Goal: Information Seeking & Learning: Learn about a topic

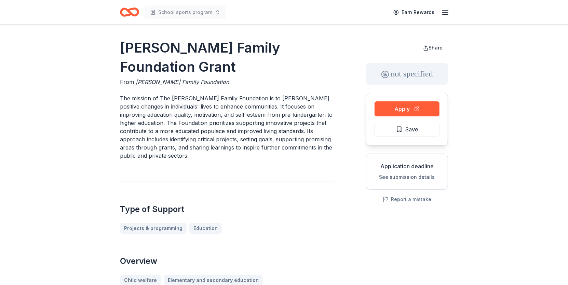
click at [448, 15] on icon "button" at bounding box center [445, 12] width 8 height 8
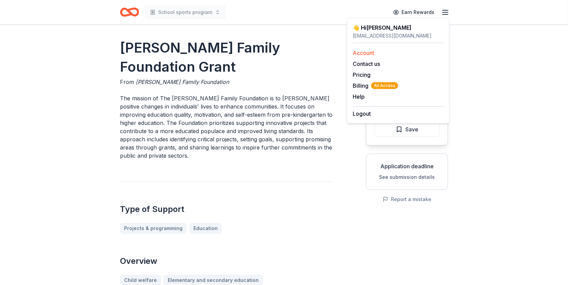
click at [371, 54] on link "Account" at bounding box center [363, 53] width 22 height 7
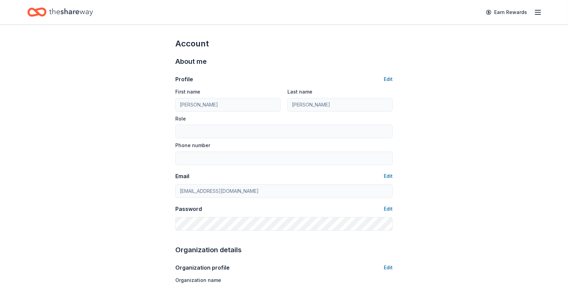
click at [536, 11] on icon "button" at bounding box center [537, 12] width 8 height 8
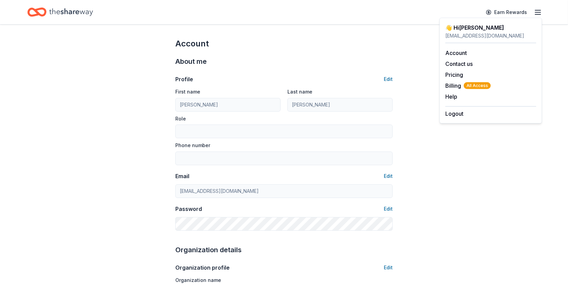
drag, startPoint x: 391, startPoint y: 43, endPoint x: 196, endPoint y: 14, distance: 197.1
click at [391, 42] on div "Account" at bounding box center [283, 43] width 217 height 11
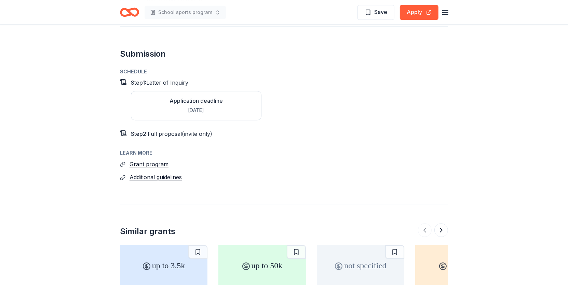
scroll to position [1195, 0]
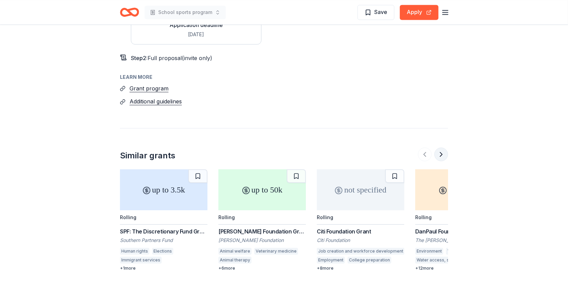
click at [442, 148] on button at bounding box center [441, 155] width 14 height 14
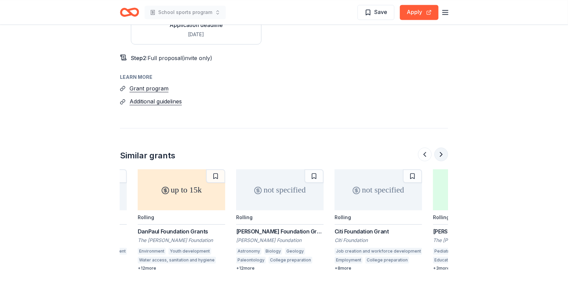
scroll to position [0, 295]
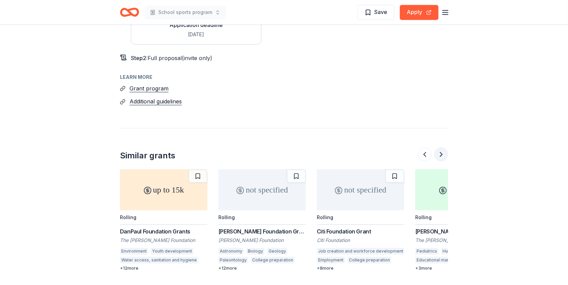
click at [445, 148] on button at bounding box center [441, 155] width 14 height 14
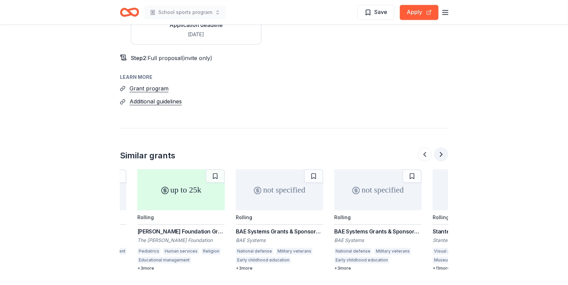
scroll to position [0, 590]
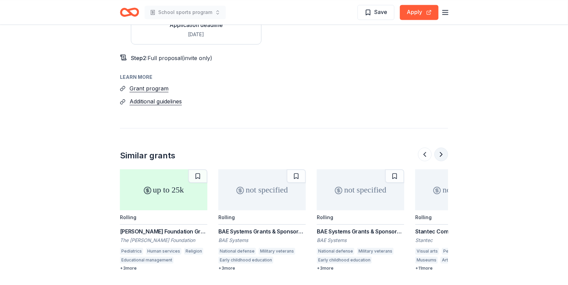
click at [445, 148] on button at bounding box center [441, 155] width 14 height 14
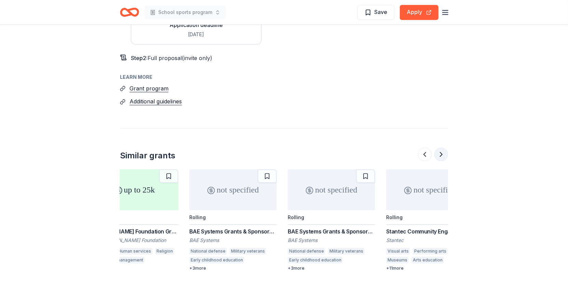
scroll to position [0, 644]
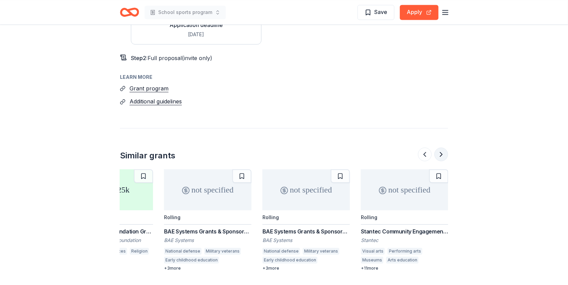
click at [445, 148] on button at bounding box center [441, 155] width 14 height 14
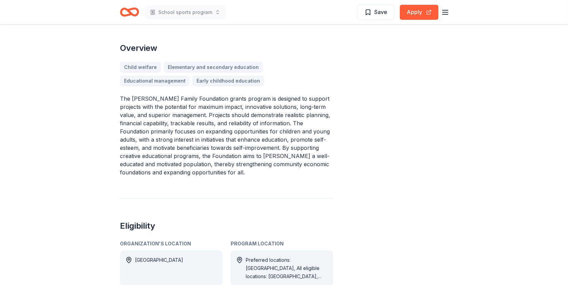
scroll to position [0, 0]
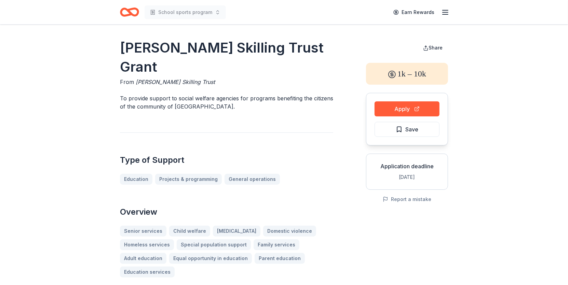
click at [448, 15] on icon "button" at bounding box center [445, 12] width 8 height 8
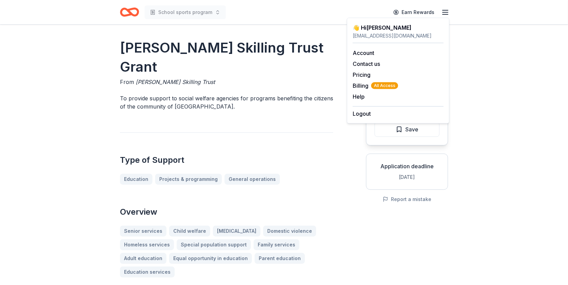
click at [203, 75] on h1 "Joseph Kennard Skilling Trust Grant" at bounding box center [226, 57] width 213 height 38
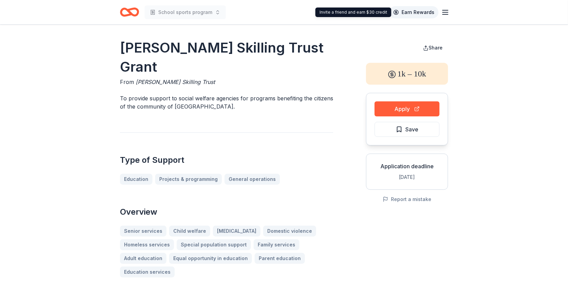
click at [403, 9] on link "Earn Rewards" at bounding box center [413, 12] width 49 height 12
click at [447, 15] on icon "button" at bounding box center [445, 12] width 8 height 8
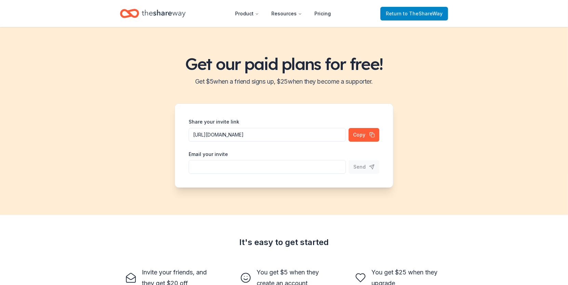
click at [412, 13] on span "to TheShareWay" at bounding box center [423, 14] width 40 height 6
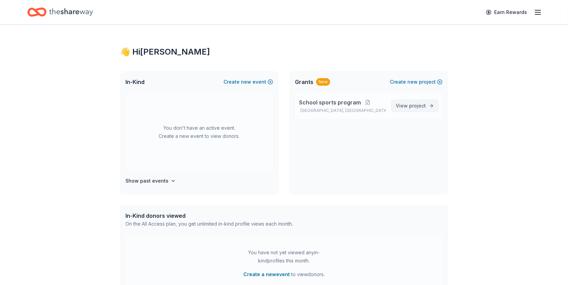
click at [409, 106] on span "project" at bounding box center [417, 106] width 17 height 6
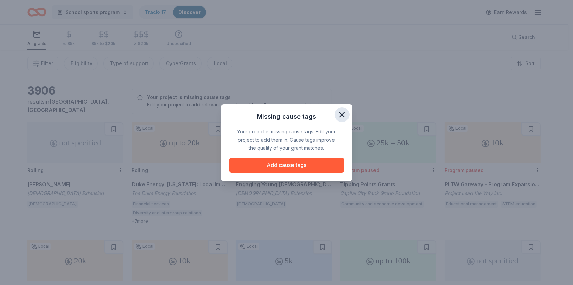
click at [343, 114] on icon "button" at bounding box center [342, 115] width 10 height 10
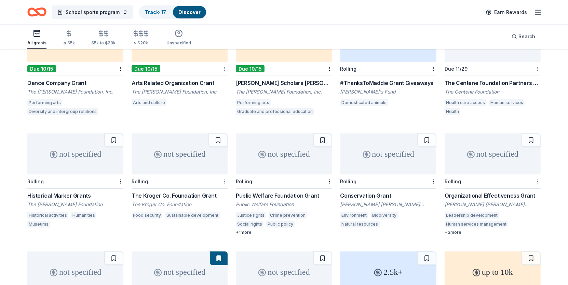
scroll to position [398, 0]
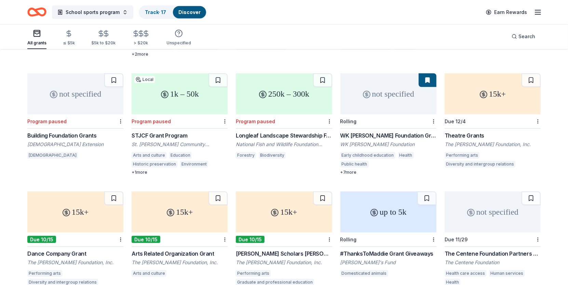
click at [471, 107] on div "15k+" at bounding box center [492, 93] width 96 height 41
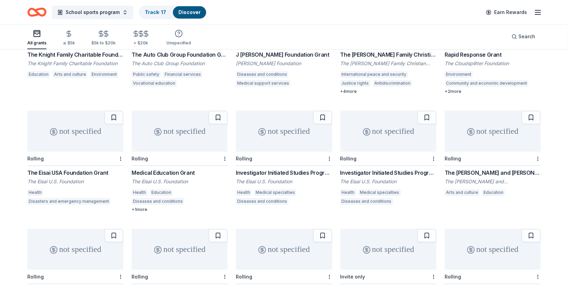
scroll to position [1747, 0]
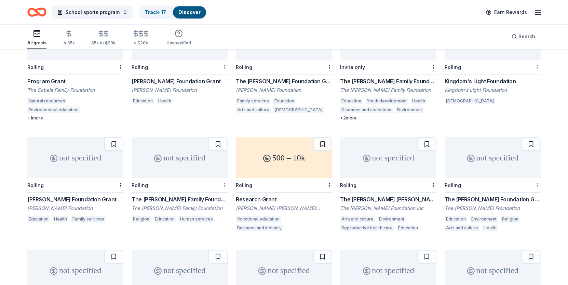
click at [68, 158] on div "not specified" at bounding box center [75, 157] width 96 height 41
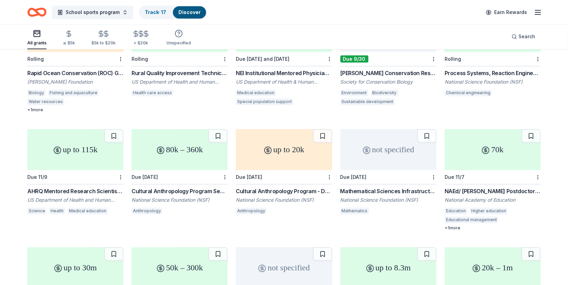
scroll to position [3558, 0]
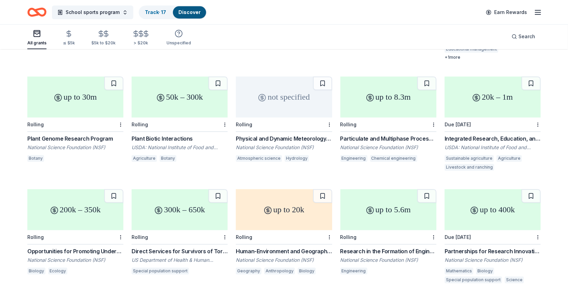
click at [38, 40] on div "All grants" at bounding box center [36, 42] width 19 height 5
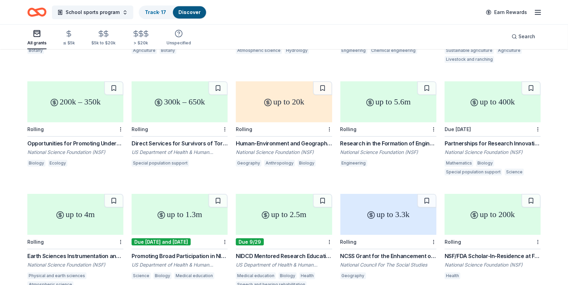
scroll to position [2812, 0]
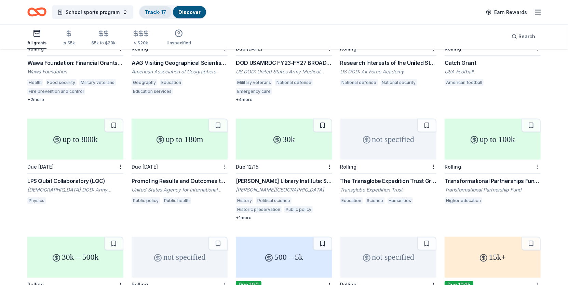
click at [155, 14] on link "Track · 17" at bounding box center [155, 12] width 21 height 6
click at [160, 10] on link "Track · 17" at bounding box center [155, 12] width 21 height 6
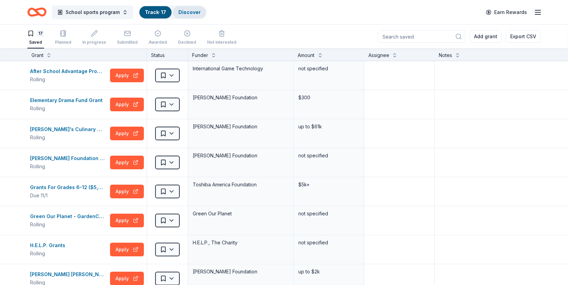
click at [182, 13] on link "Discover" at bounding box center [189, 12] width 22 height 6
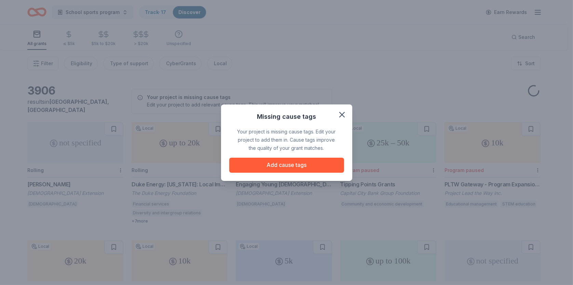
drag, startPoint x: 340, startPoint y: 116, endPoint x: 147, endPoint y: 42, distance: 206.1
click at [341, 114] on icon "button" at bounding box center [342, 115] width 10 height 10
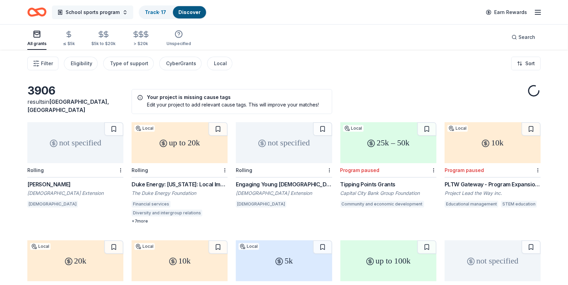
click at [68, 12] on span "School sports program" at bounding box center [93, 12] width 54 height 8
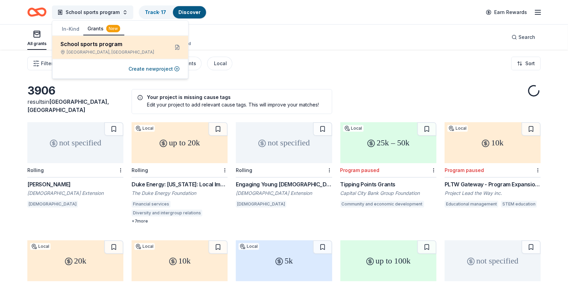
click at [92, 46] on div "School sports program" at bounding box center [111, 44] width 103 height 8
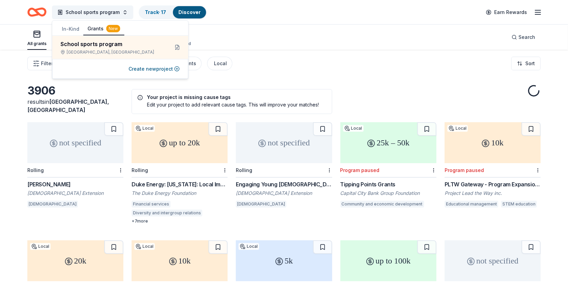
click at [386, 26] on div "All grants ≤ $5k $5k to $20k > $20k Unspecified Search" at bounding box center [283, 37] width 513 height 25
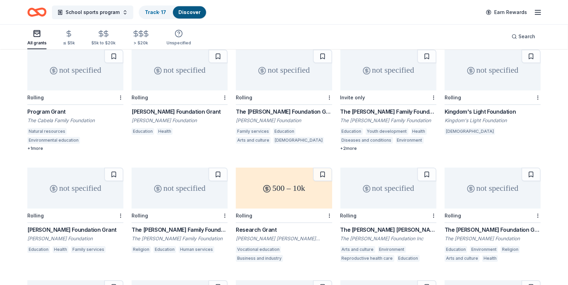
scroll to position [1708, 0]
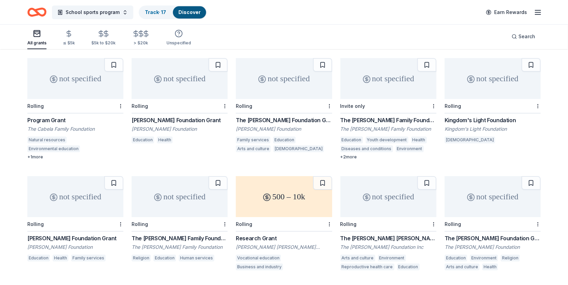
click at [57, 80] on div "not specified" at bounding box center [75, 78] width 96 height 41
click at [83, 203] on div "not specified" at bounding box center [75, 196] width 96 height 41
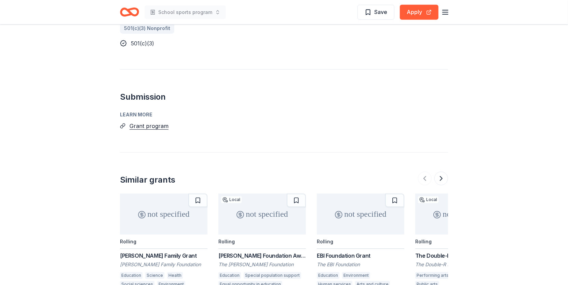
scroll to position [420, 0]
click at [137, 121] on button "Grant program" at bounding box center [148, 125] width 39 height 9
